Goal: Use online tool/utility: Utilize a website feature to perform a specific function

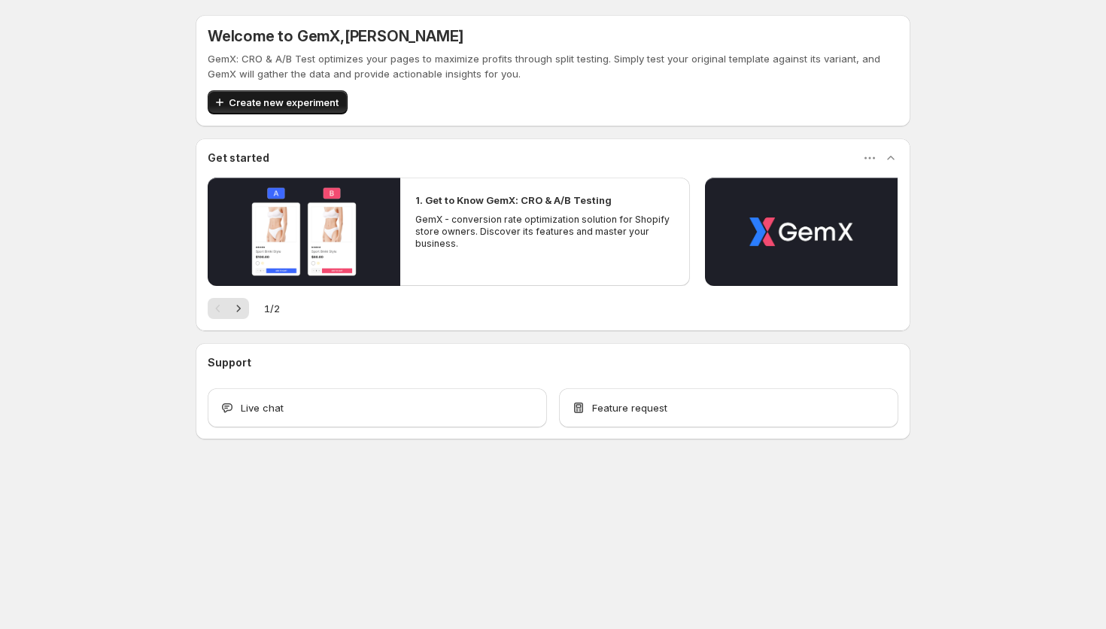
click at [286, 99] on span "Create new experiment" at bounding box center [284, 102] width 110 height 15
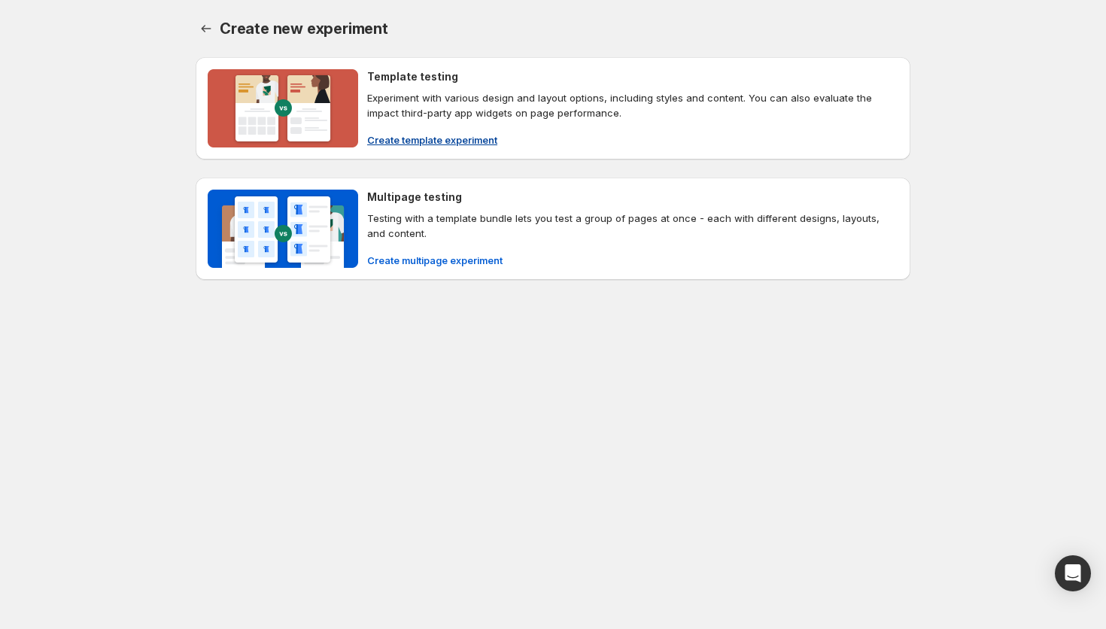
click at [412, 139] on span "Create template experiment" at bounding box center [432, 139] width 130 height 15
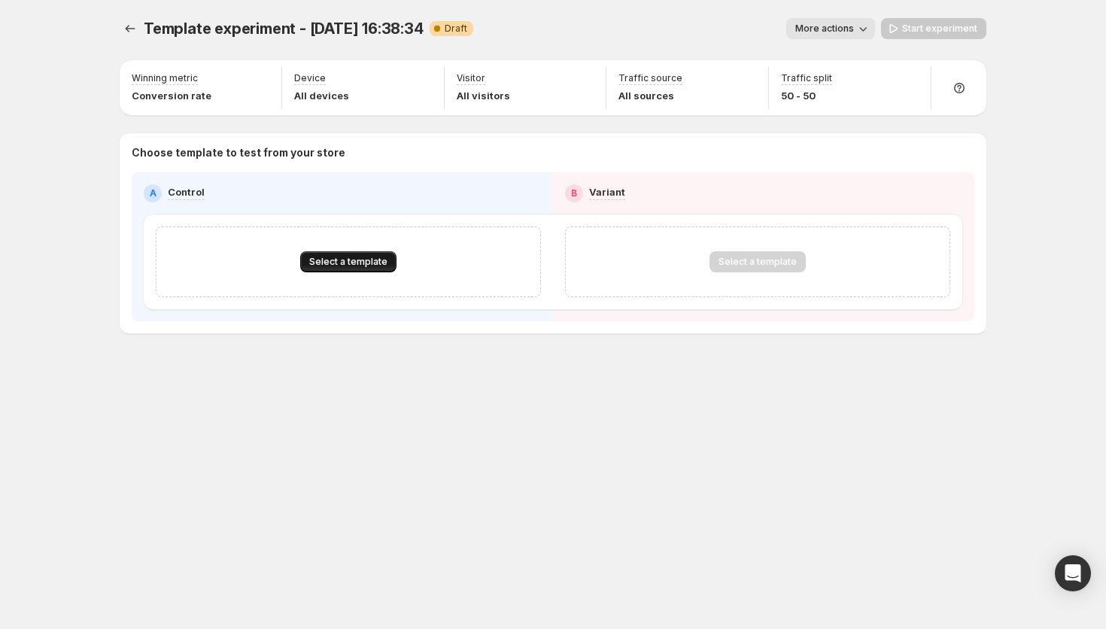
click at [344, 262] on span "Select a template" at bounding box center [348, 262] width 78 height 12
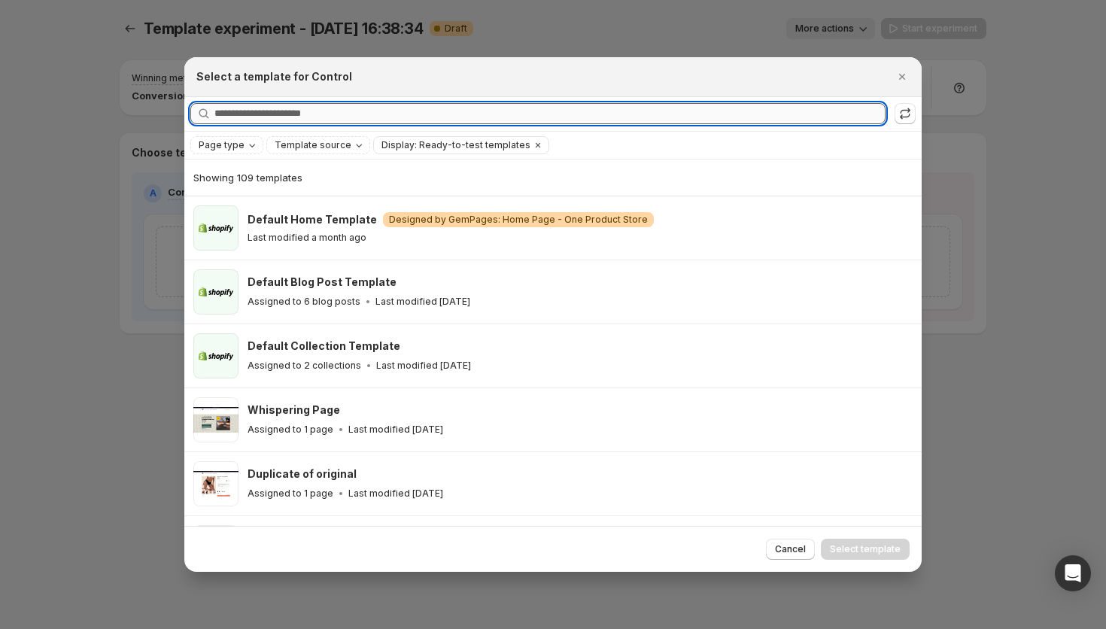
click at [402, 115] on input "Searching all templates" at bounding box center [549, 113] width 671 height 21
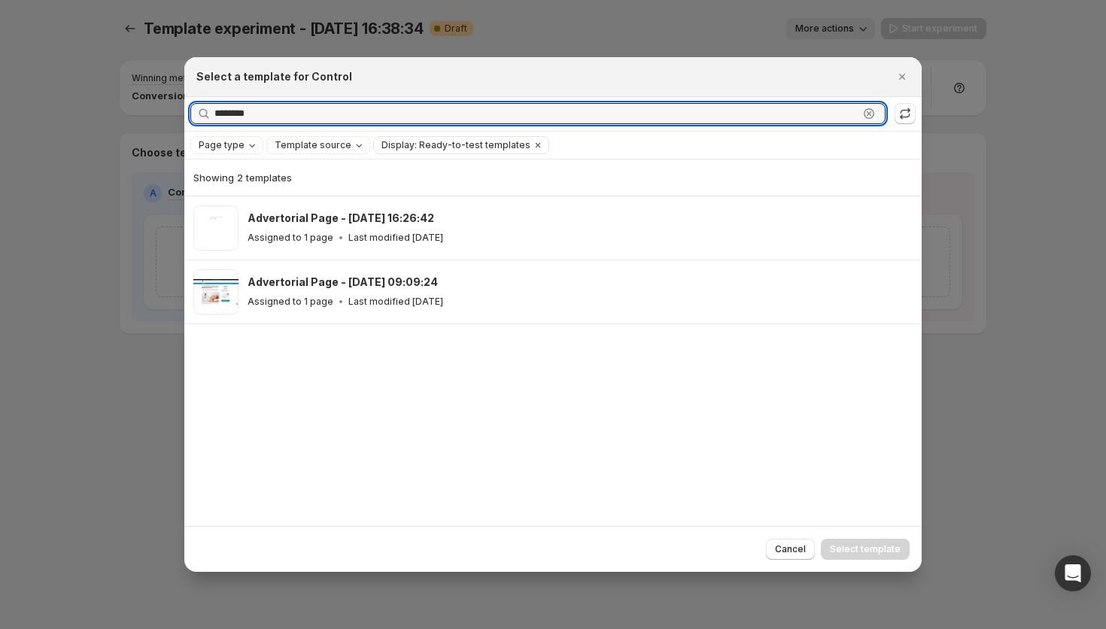
type input "********"
click at [125, 115] on div at bounding box center [553, 314] width 1106 height 629
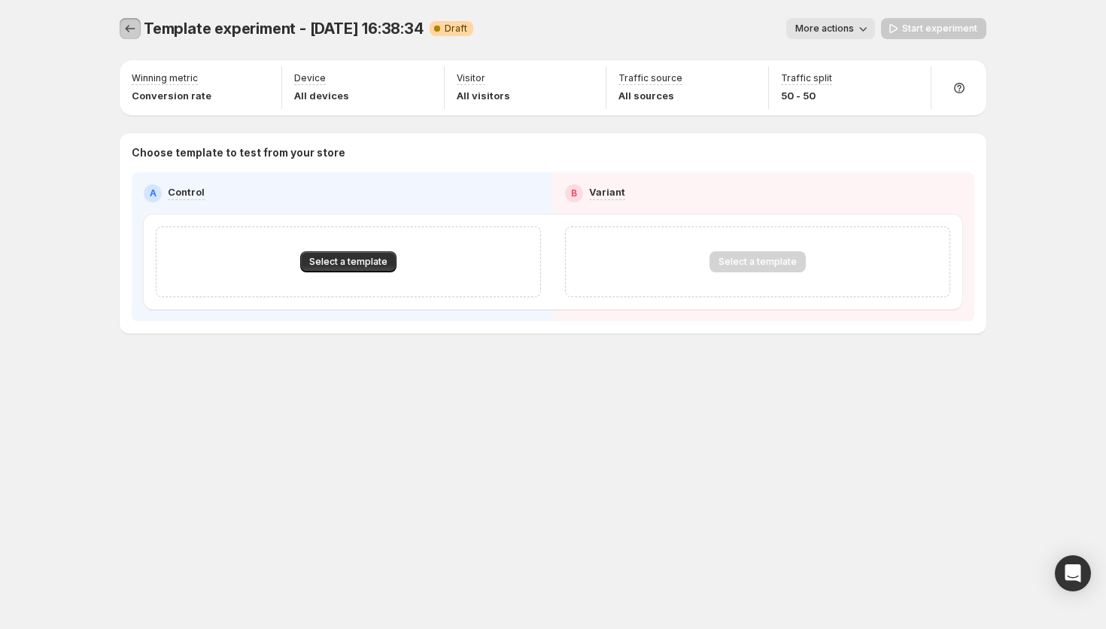
click at [135, 33] on icon "Experiments" at bounding box center [130, 28] width 15 height 15
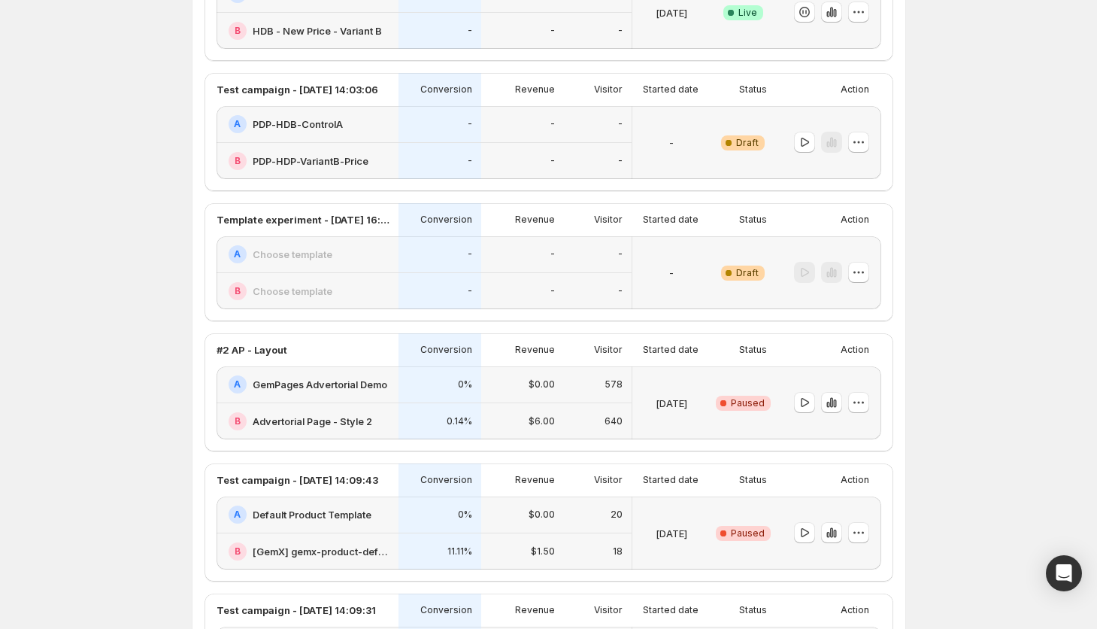
scroll to position [202, 0]
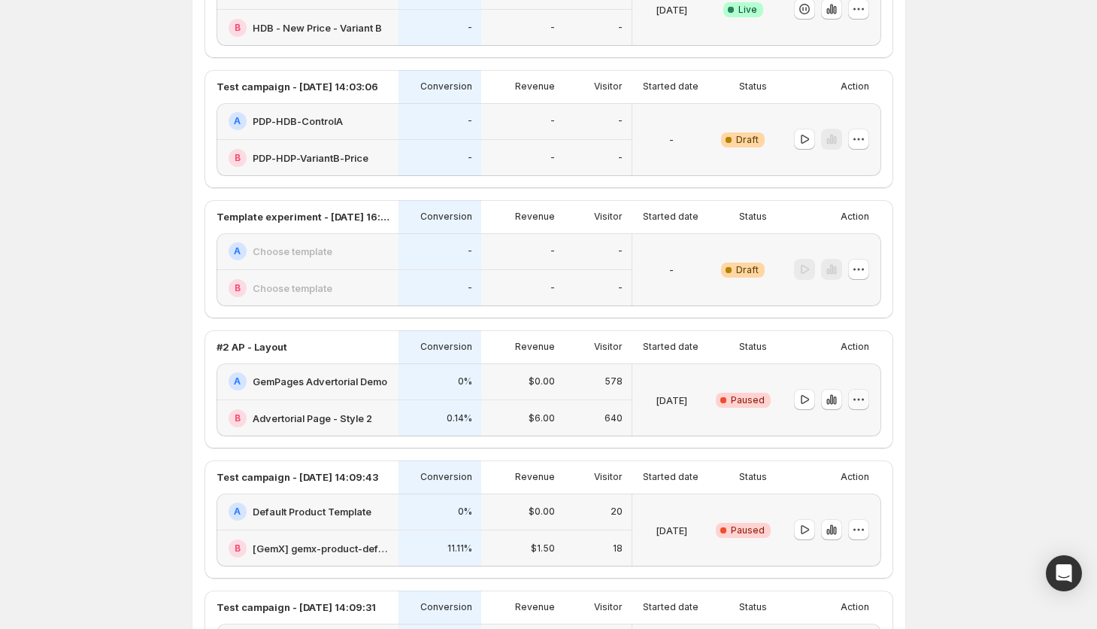
click at [865, 400] on icon "button" at bounding box center [858, 399] width 15 height 15
click at [862, 510] on span "Delete" at bounding box center [851, 508] width 30 height 12
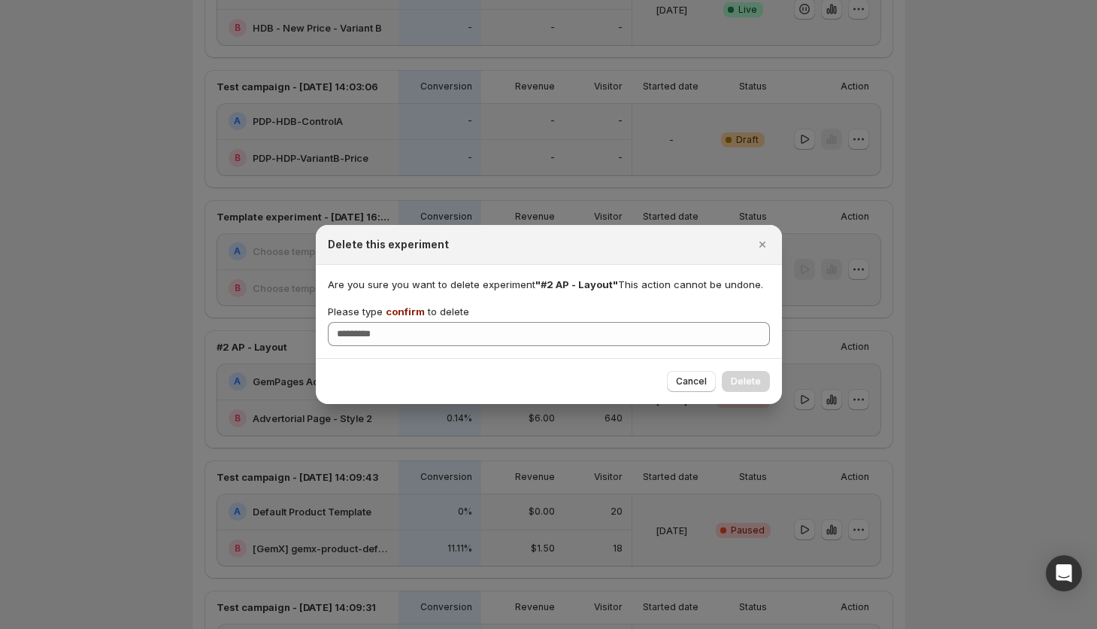
click at [404, 301] on div "Are you sure you want to delete experiment "#2 AP - Layout" This action cannot …" at bounding box center [549, 311] width 442 height 69
click at [401, 308] on span "confirm" at bounding box center [405, 311] width 39 height 12
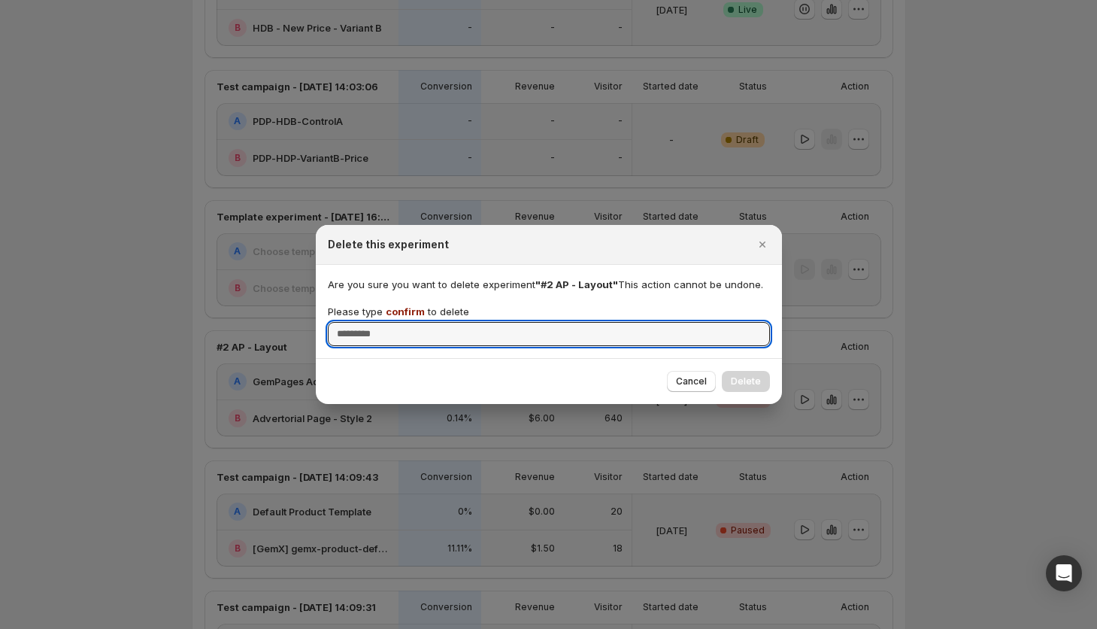
click at [401, 322] on input "Please type confirm to delete" at bounding box center [549, 334] width 442 height 24
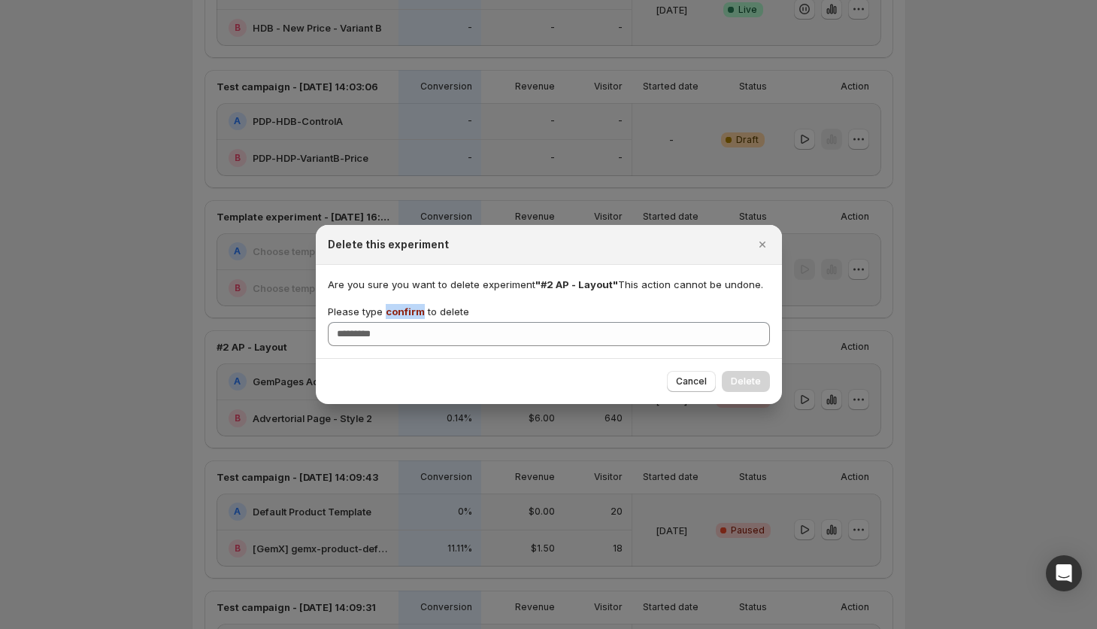
click at [401, 308] on span "confirm" at bounding box center [405, 311] width 39 height 12
click at [401, 322] on input "Please type confirm to delete" at bounding box center [549, 334] width 442 height 24
copy span "confirm"
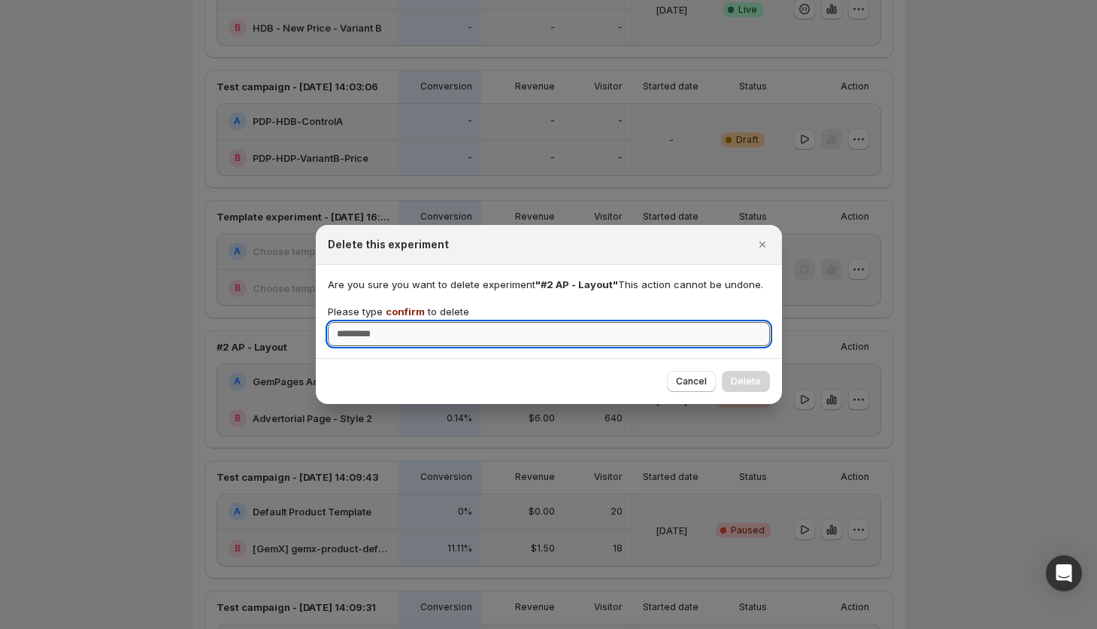
click at [420, 333] on input "Please type confirm to delete" at bounding box center [549, 334] width 442 height 24
paste input "*******"
type input "*******"
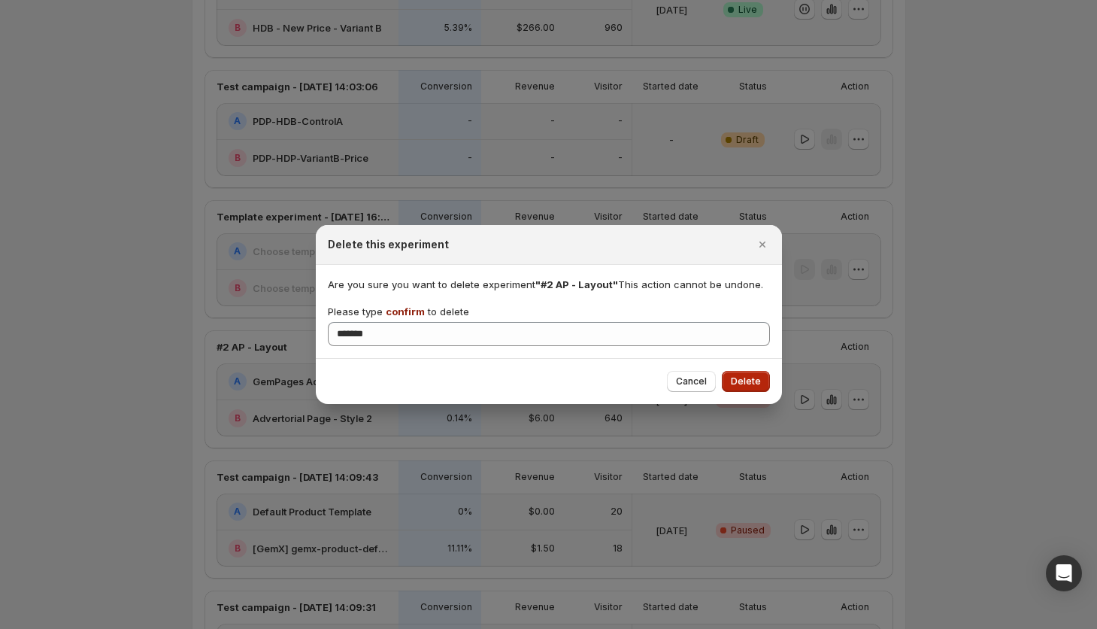
click at [748, 380] on span "Delete" at bounding box center [746, 381] width 30 height 12
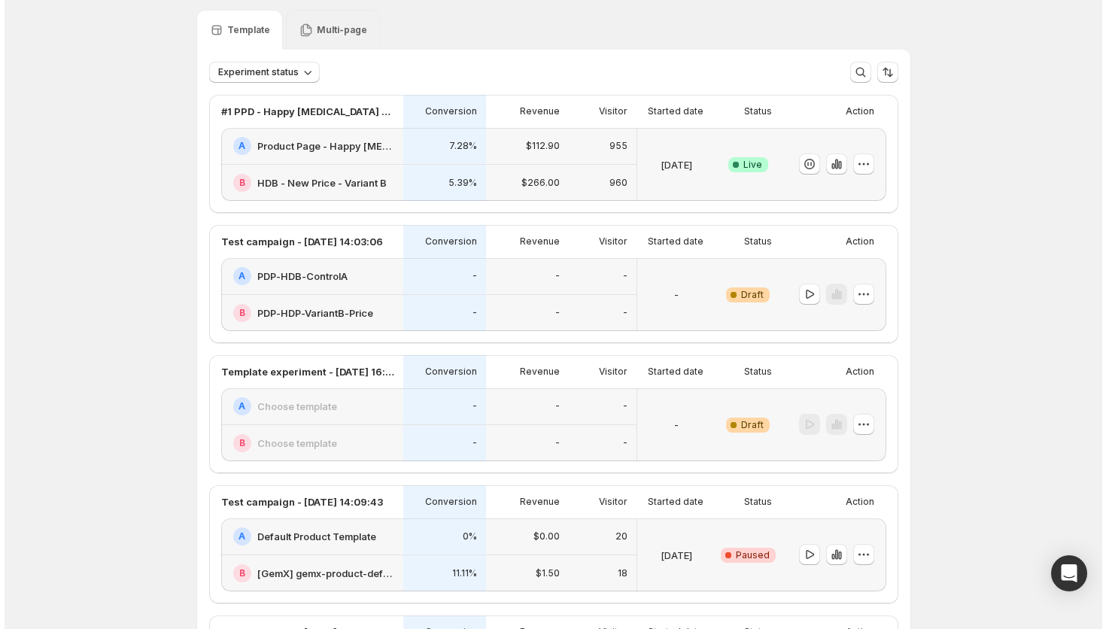
scroll to position [0, 0]
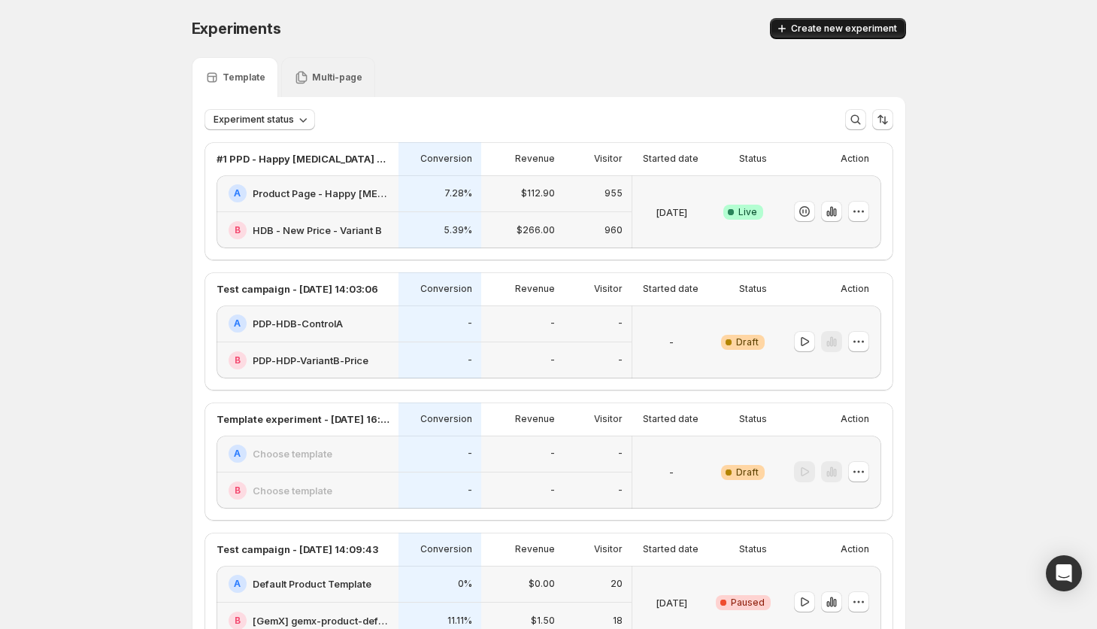
click at [832, 37] on button "Create new experiment" at bounding box center [838, 28] width 136 height 21
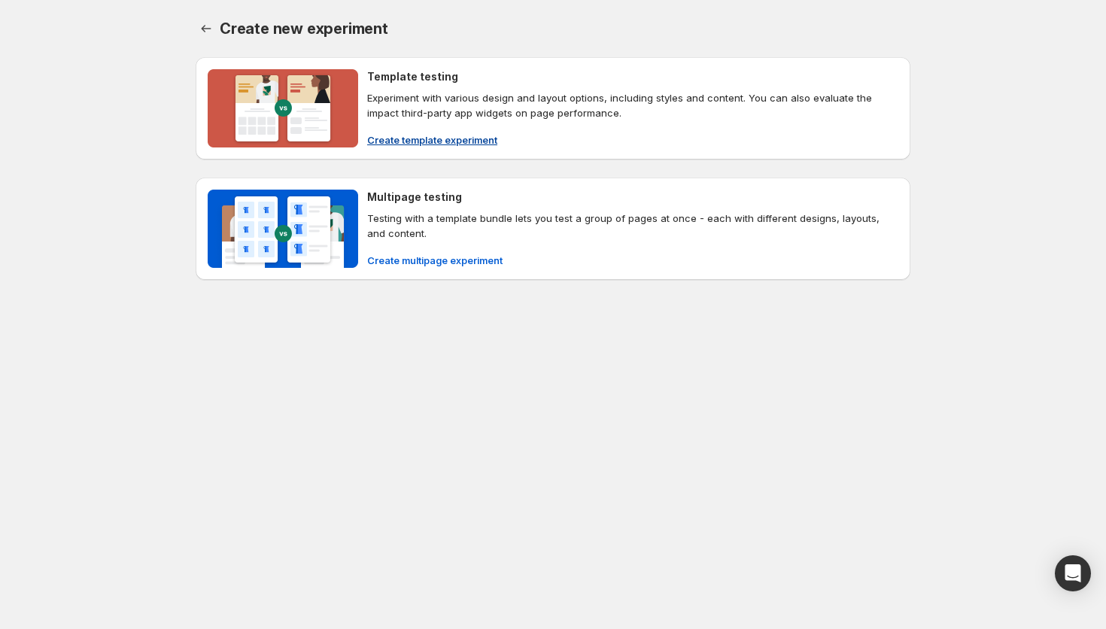
click at [448, 139] on span "Create template experiment" at bounding box center [432, 139] width 130 height 15
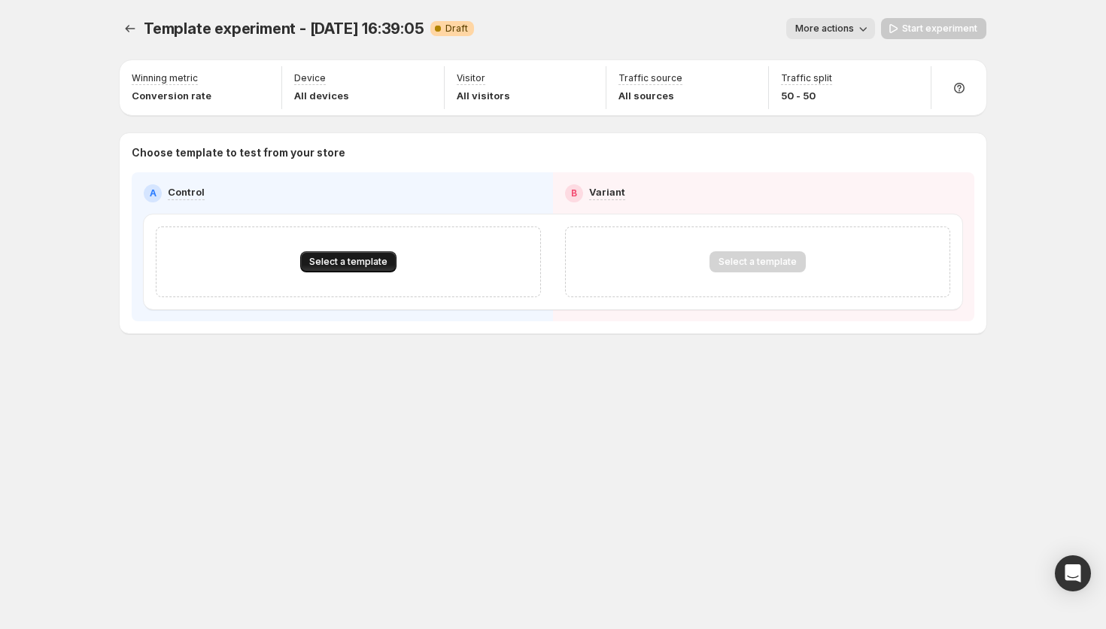
click at [336, 260] on span "Select a template" at bounding box center [348, 262] width 78 height 12
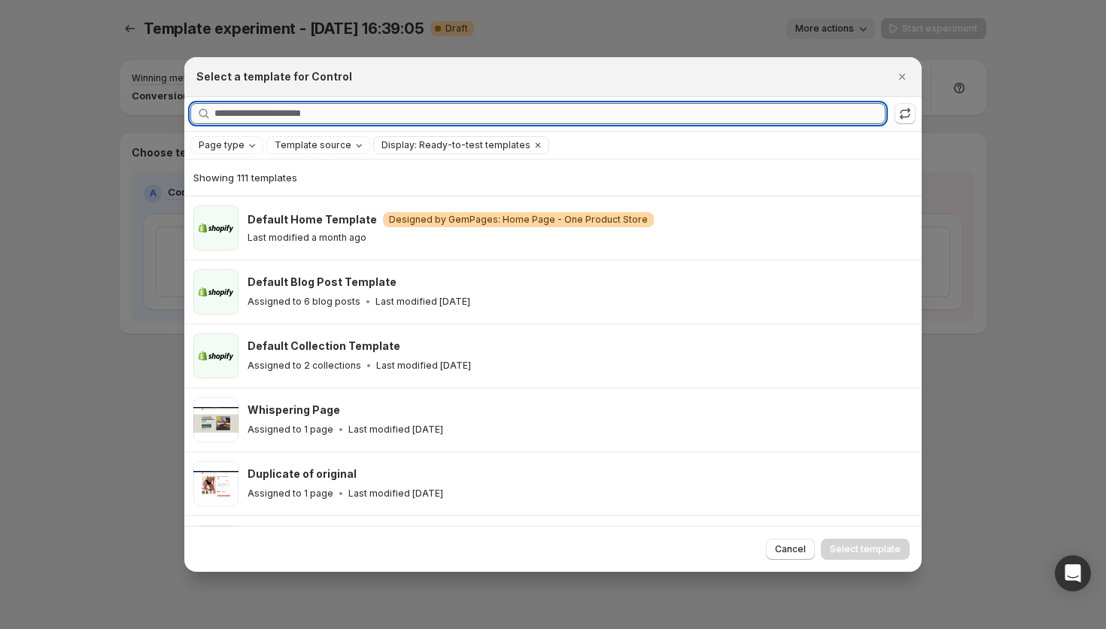
click at [350, 119] on input "Searching all templates" at bounding box center [549, 113] width 671 height 21
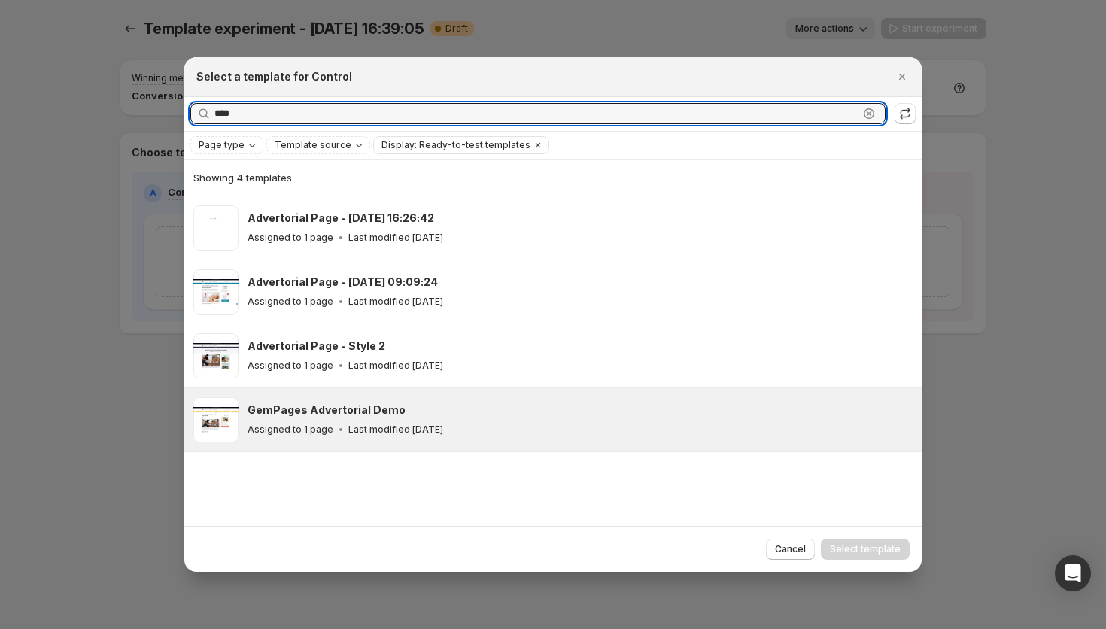
type input "****"
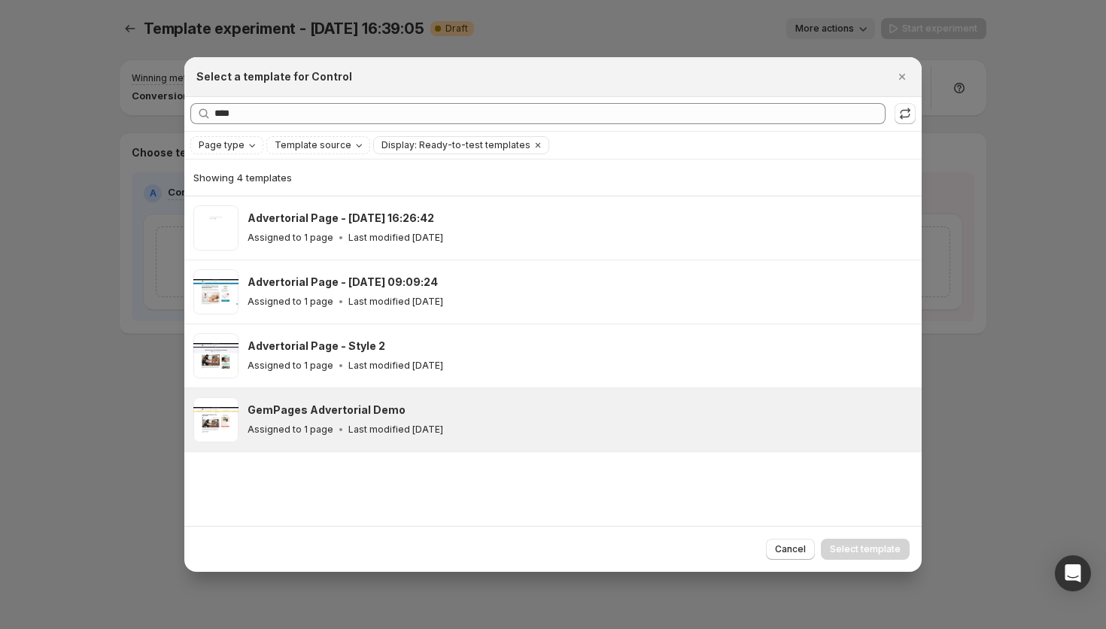
click at [568, 420] on div "GemPages Advertorial Demo Assigned to 1 page Last modified [DATE]" at bounding box center [577, 419] width 660 height 35
click at [875, 548] on span "Select template" at bounding box center [865, 549] width 71 height 12
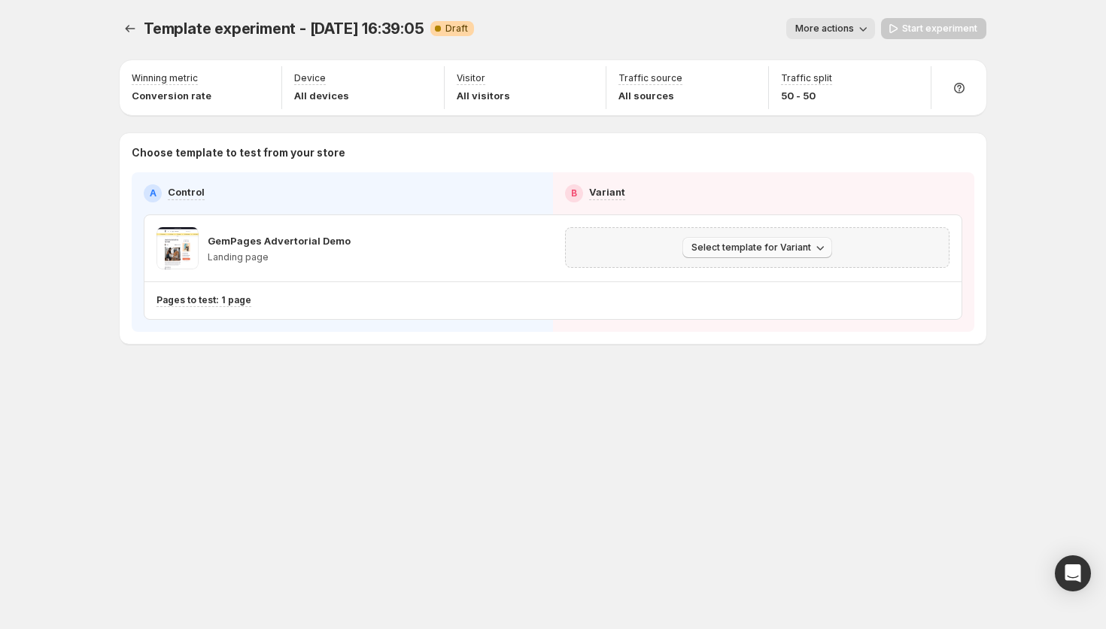
click at [802, 247] on span "Select template for Variant" at bounding box center [751, 247] width 120 height 12
click at [785, 277] on span "Select an existing template" at bounding box center [746, 279] width 127 height 12
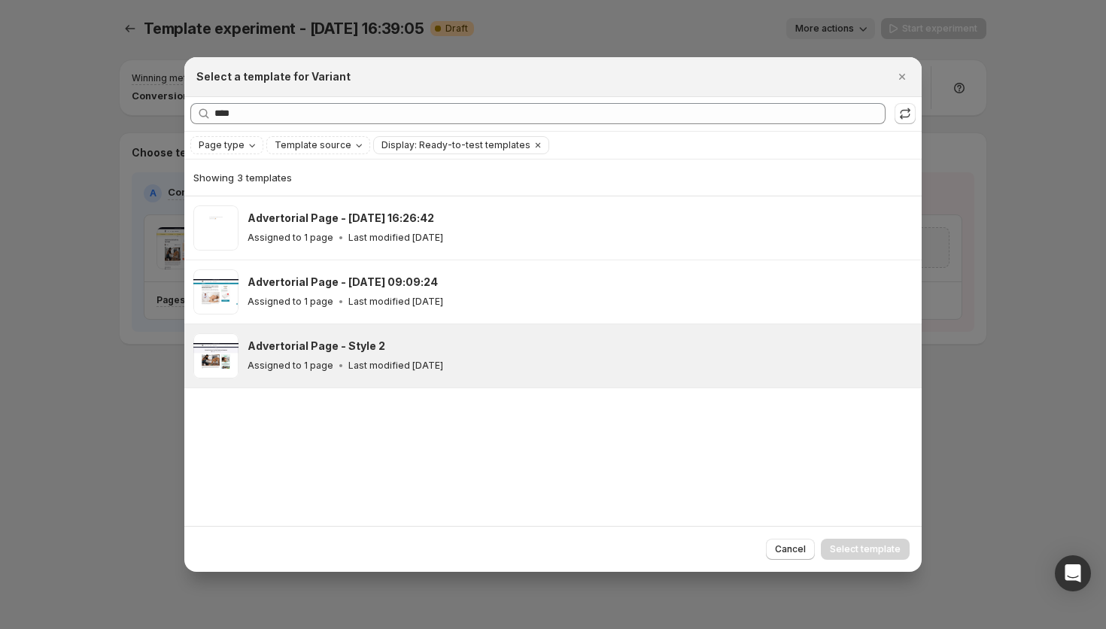
click at [218, 360] on span ":r41:" at bounding box center [215, 355] width 45 height 45
click at [889, 551] on span "Select template" at bounding box center [865, 549] width 71 height 12
